Goal: Information Seeking & Learning: Learn about a topic

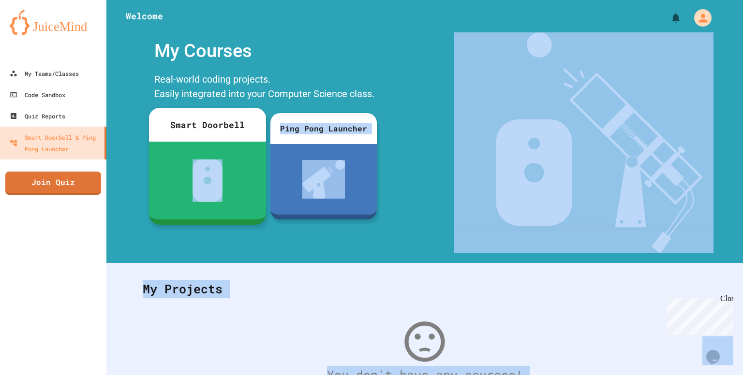
drag, startPoint x: 0, startPoint y: 0, endPoint x: 165, endPoint y: 175, distance: 240.5
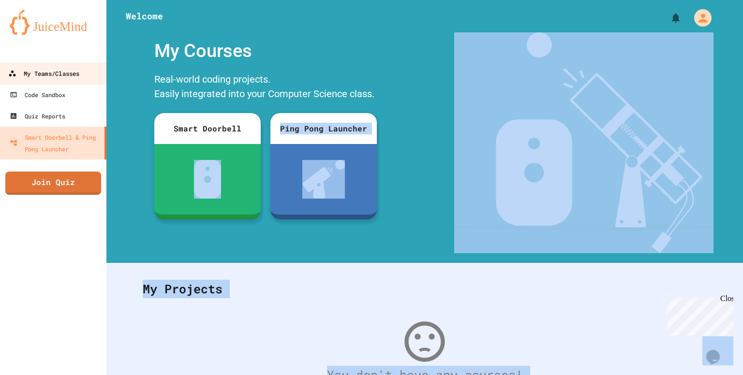
click at [71, 70] on div "My Teams/Classes" at bounding box center [43, 74] width 71 height 12
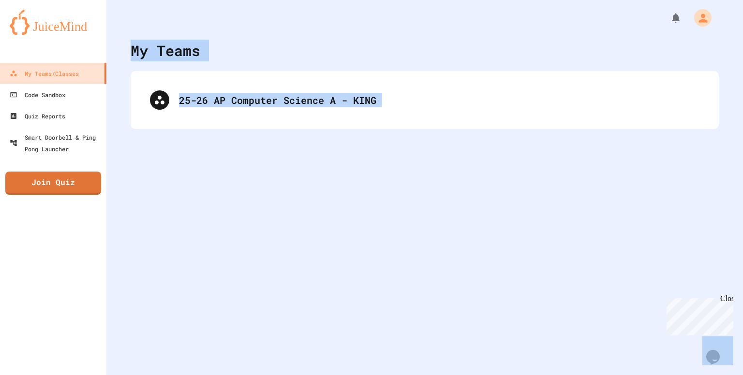
click at [175, 144] on div "My Teams 25-26 AP Computer Science A - KING" at bounding box center [424, 187] width 636 height 375
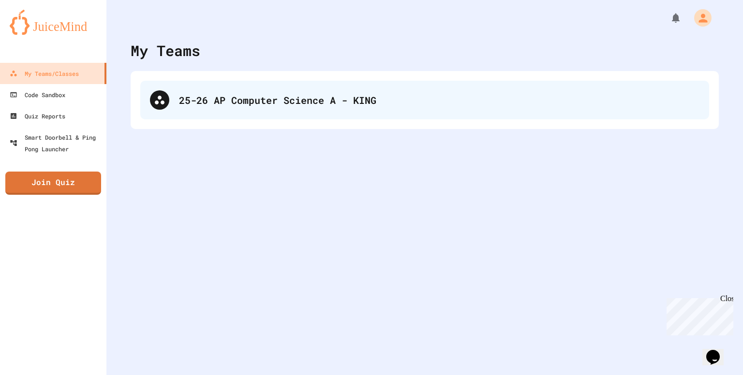
click at [303, 93] on div "25-26 AP Computer Science A - KING" at bounding box center [439, 100] width 520 height 15
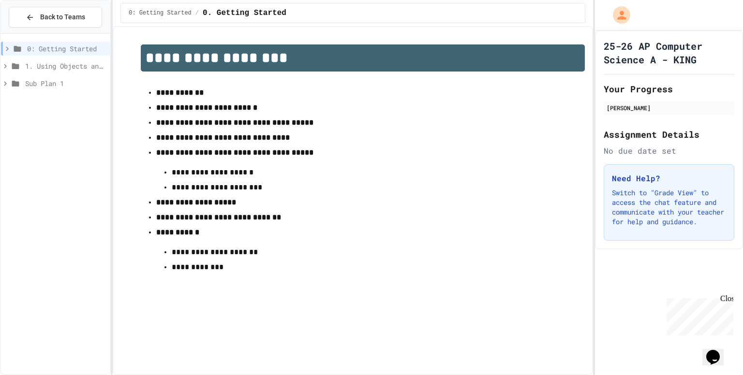
click at [322, 174] on p "**********" at bounding box center [363, 172] width 382 height 13
click at [81, 65] on span "1. Using Objects and Methods" at bounding box center [65, 66] width 81 height 10
click at [76, 81] on span "1.1. Introduction to Algorithms, Programming, and Compilers" at bounding box center [68, 83] width 76 height 10
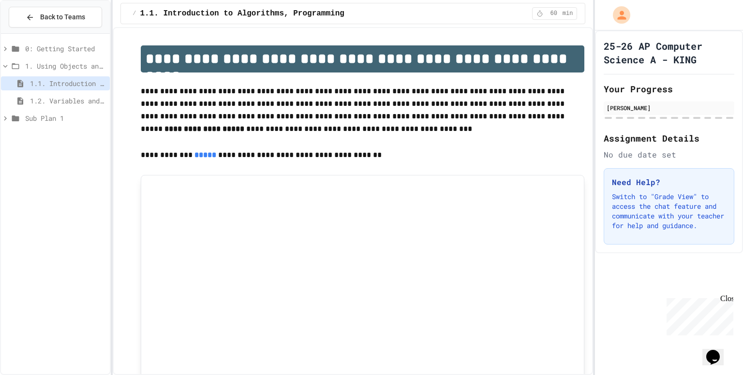
click at [76, 103] on span "1.2. Variables and Data Types" at bounding box center [68, 101] width 76 height 10
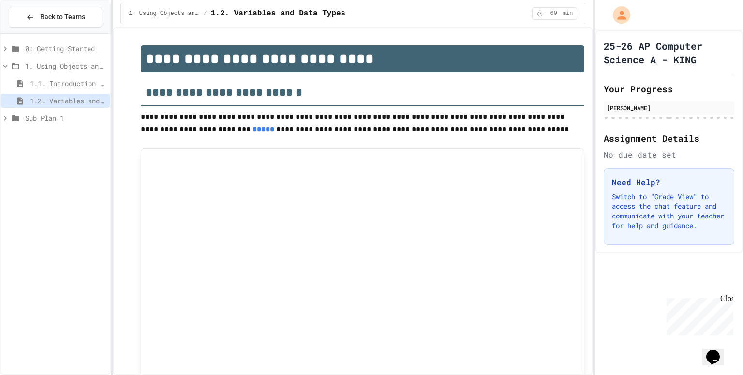
click at [73, 84] on span "1.1. Introduction to Algorithms, Programming, and Compilers" at bounding box center [68, 83] width 76 height 10
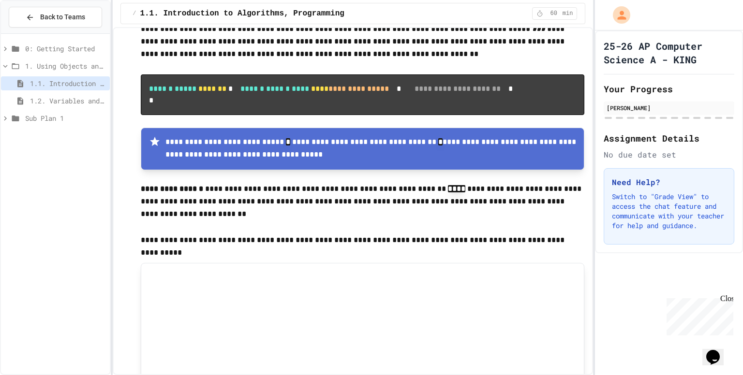
scroll to position [977, 0]
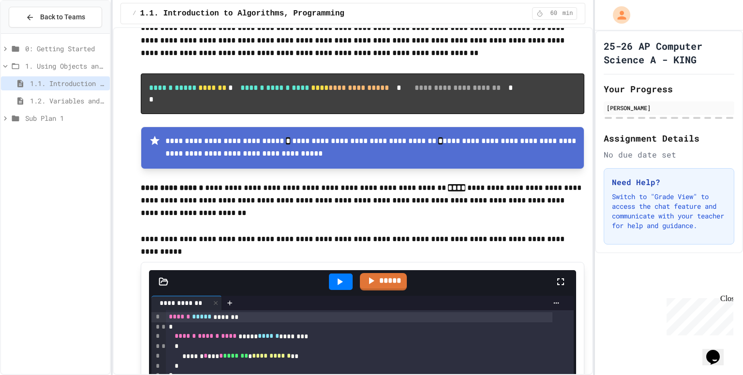
click at [75, 105] on span "1.2. Variables and Data Types" at bounding box center [68, 101] width 76 height 10
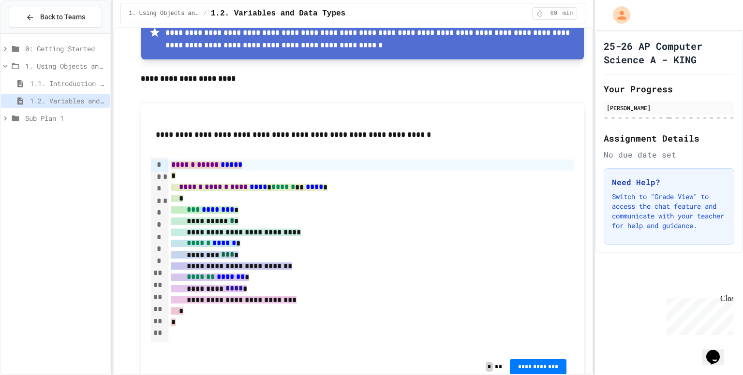
scroll to position [3135, 0]
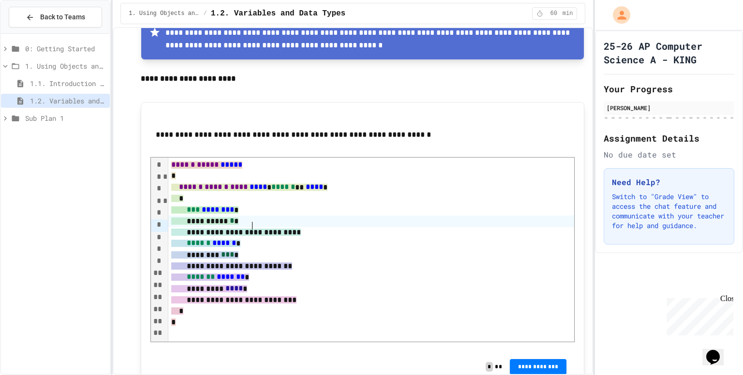
click at [377, 217] on div "**********" at bounding box center [371, 221] width 406 height 11
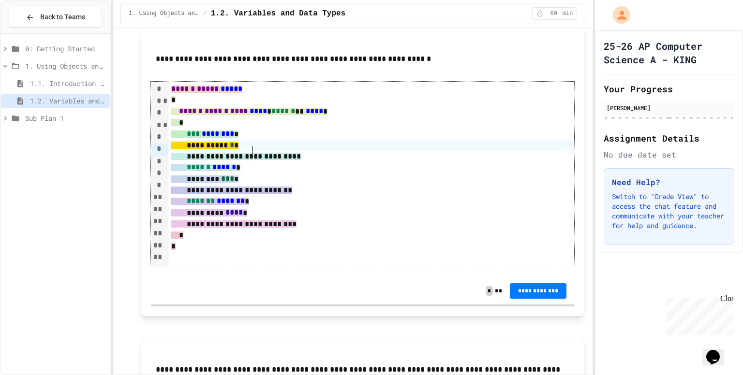
scroll to position [3211, 0]
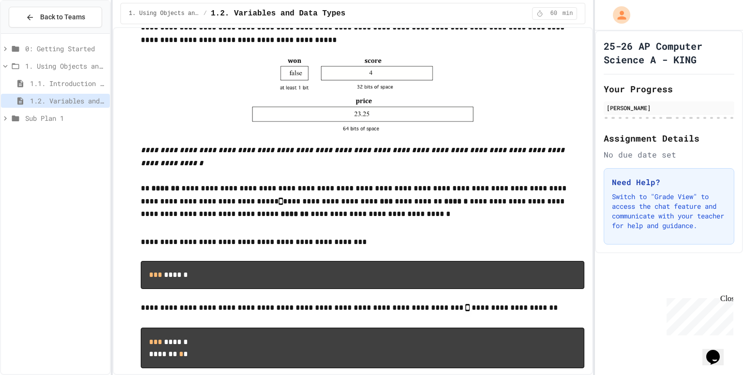
scroll to position [1945, 0]
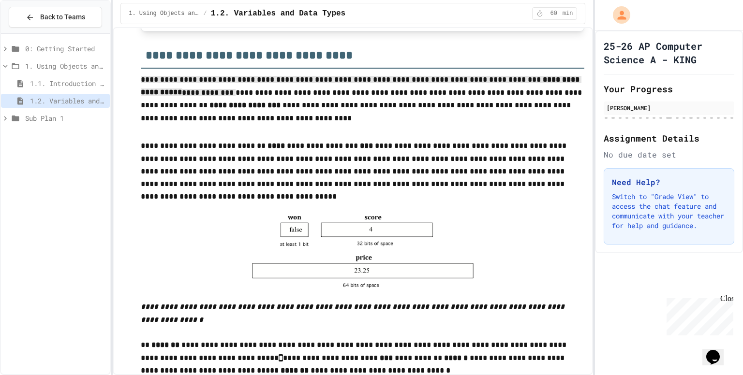
drag, startPoint x: 141, startPoint y: 78, endPoint x: 168, endPoint y: 101, distance: 34.7
click at [168, 101] on p "**********" at bounding box center [362, 101] width 443 height 54
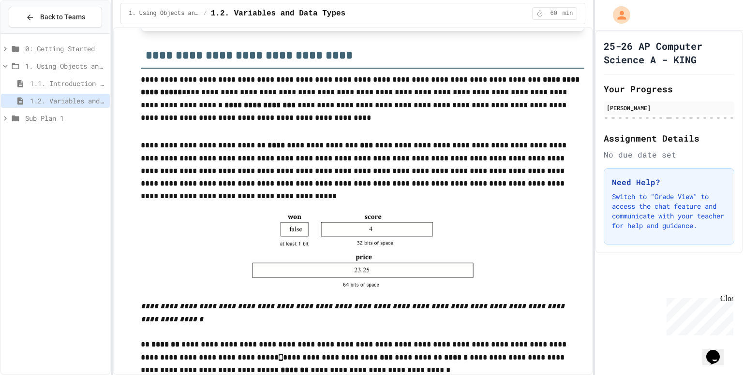
click at [209, 139] on p at bounding box center [362, 133] width 443 height 13
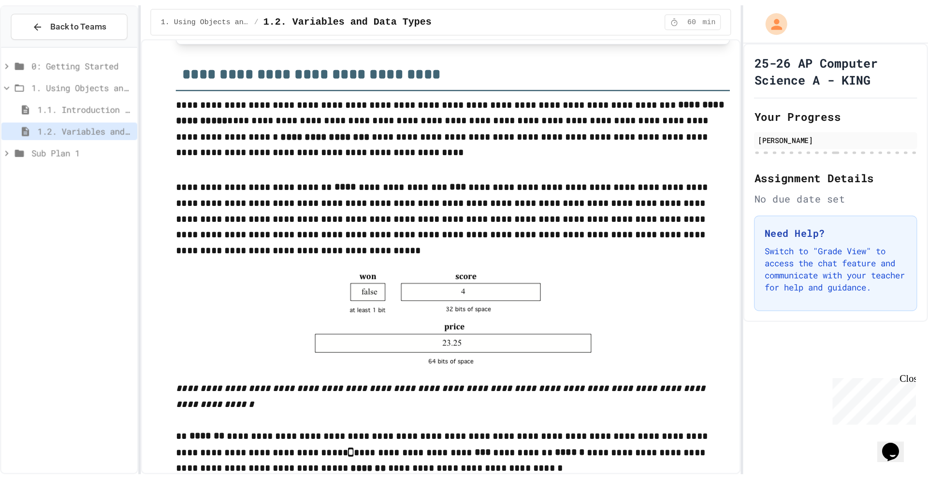
scroll to position [2137, 0]
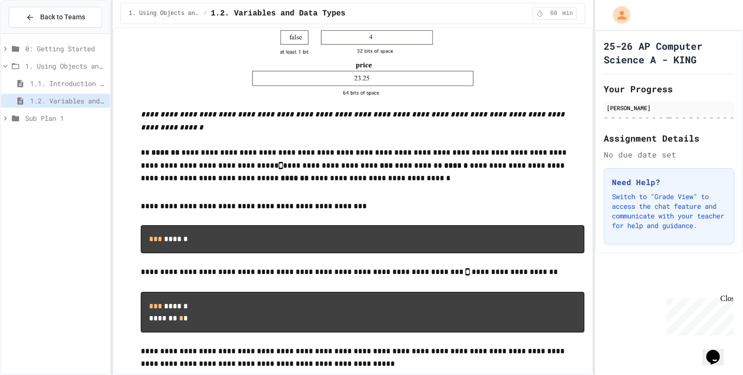
click at [15, 284] on div "0: Getting Started 1. Using Objects and Methods 1.1. Introduction to Algorithms…" at bounding box center [55, 204] width 109 height 333
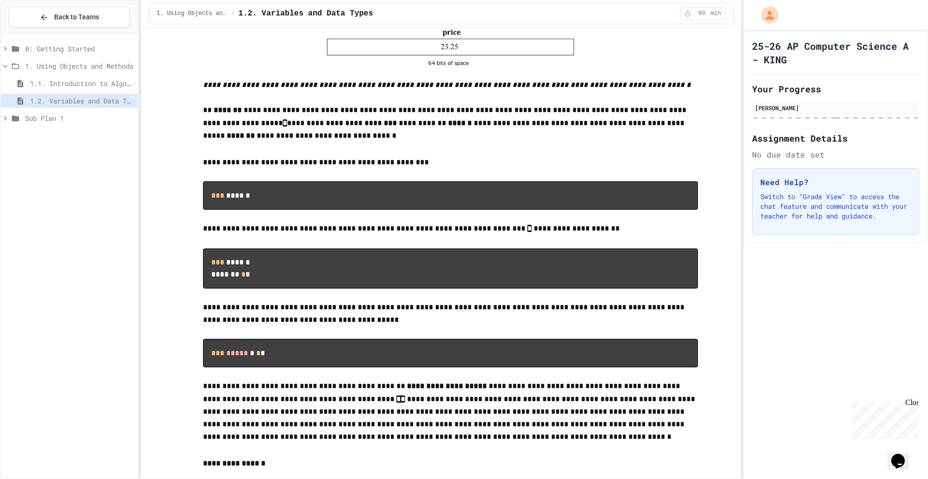
scroll to position [2138, 0]
